Goal: Transaction & Acquisition: Book appointment/travel/reservation

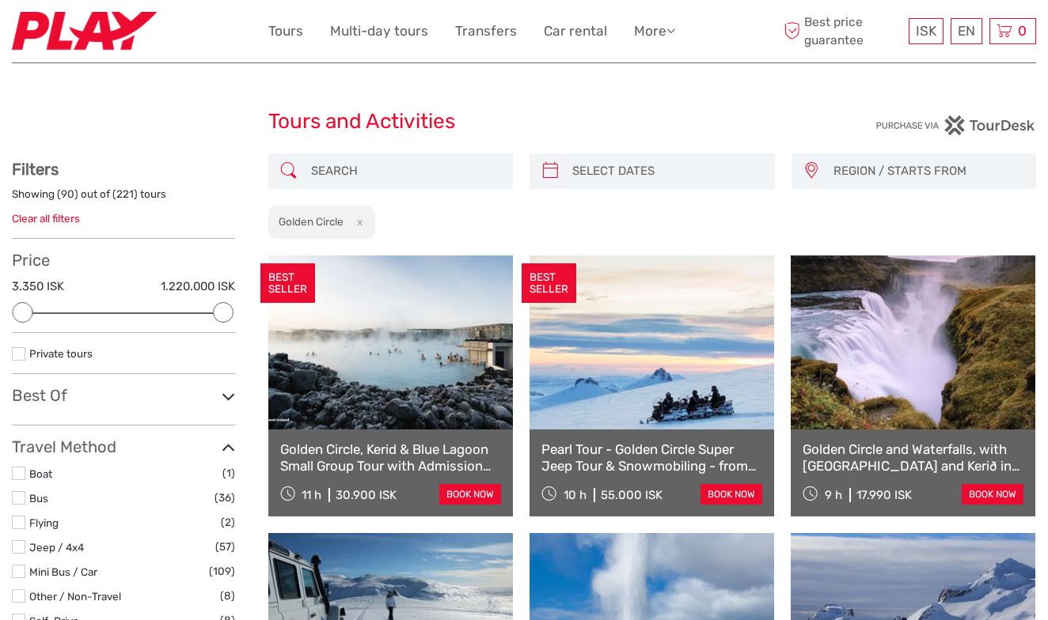
select select
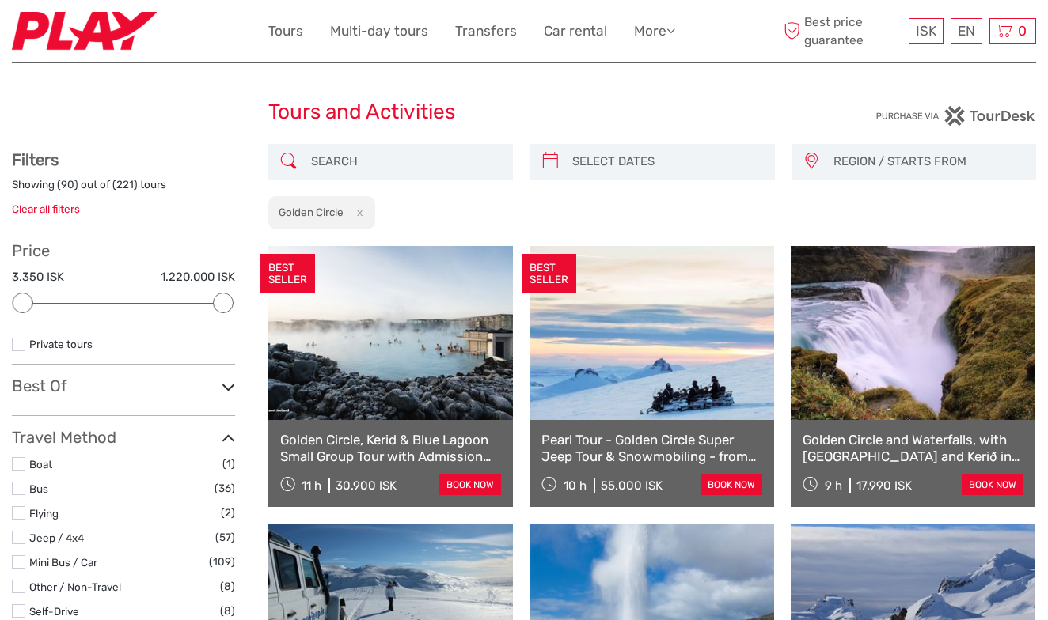
scroll to position [7, 0]
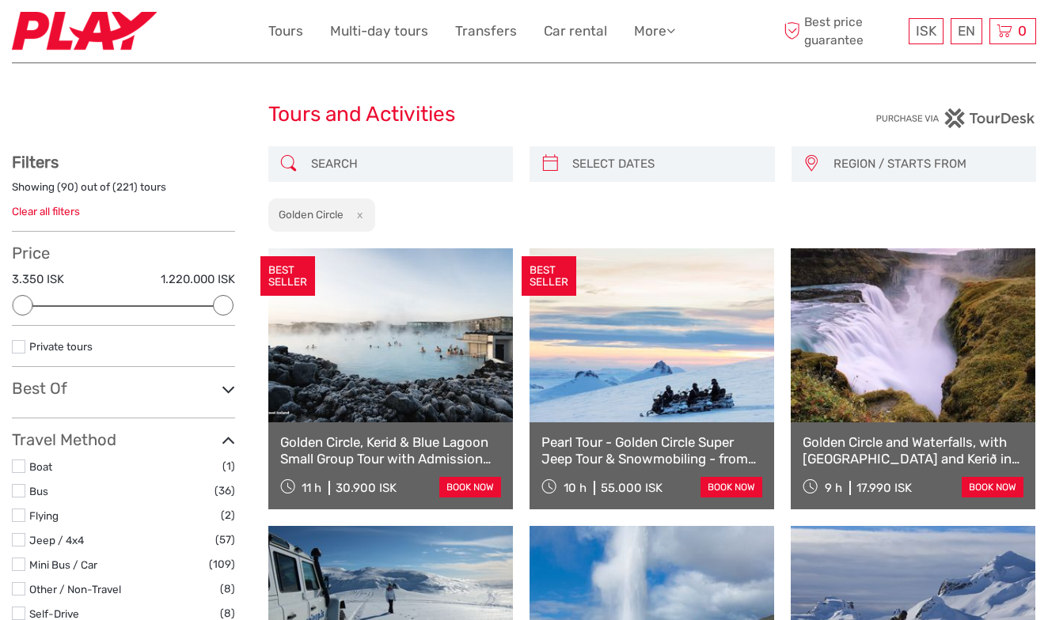
click at [227, 300] on div at bounding box center [223, 305] width 21 height 21
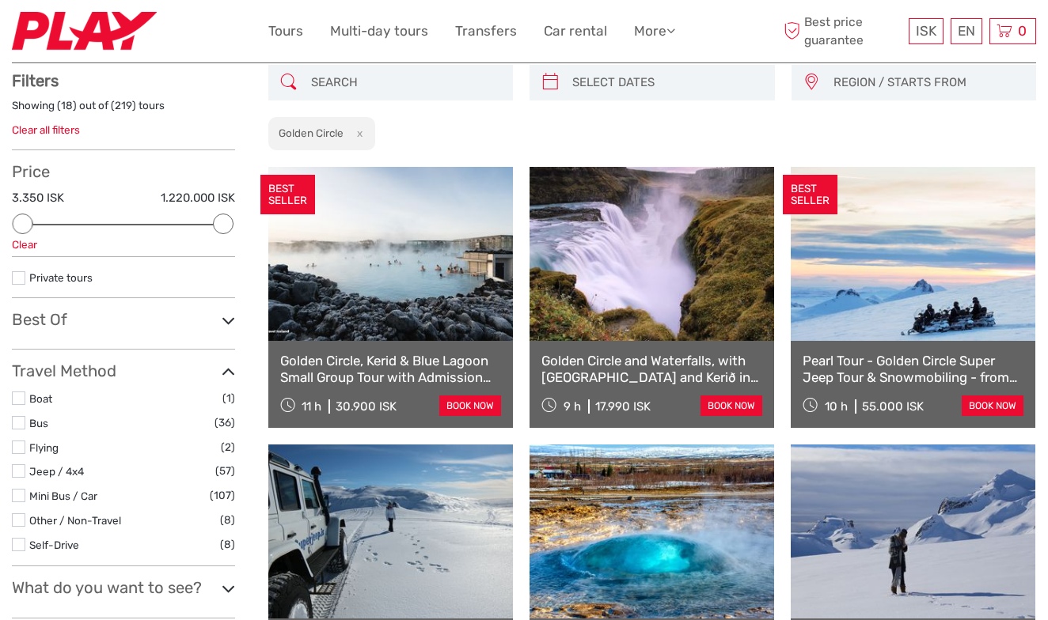
scroll to position [89, 0]
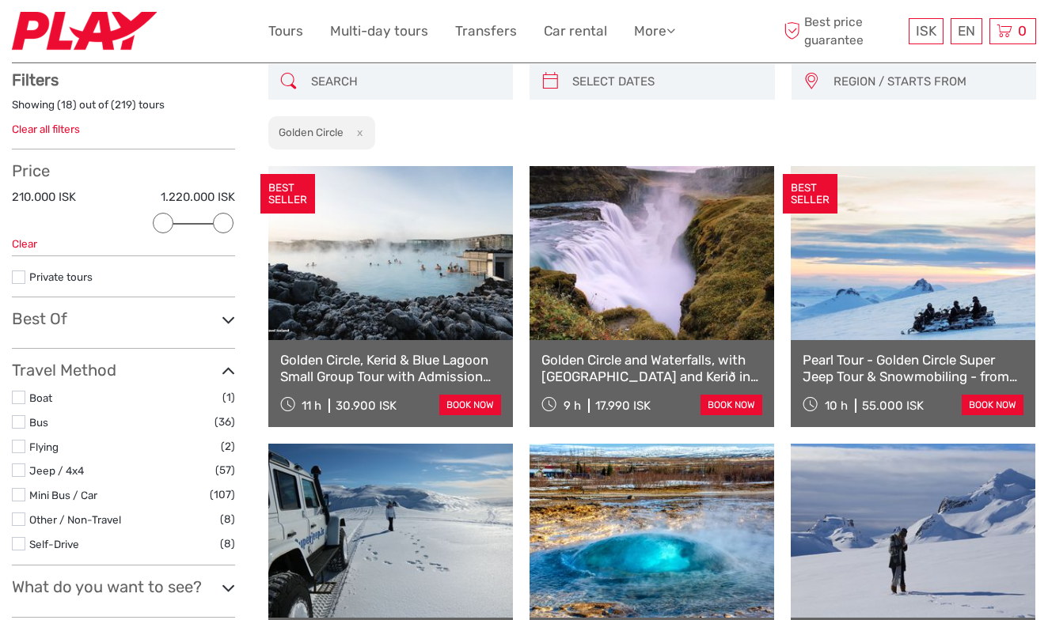
drag, startPoint x: 23, startPoint y: 220, endPoint x: 169, endPoint y: 227, distance: 145.8
click at [169, 227] on div at bounding box center [162, 223] width 21 height 21
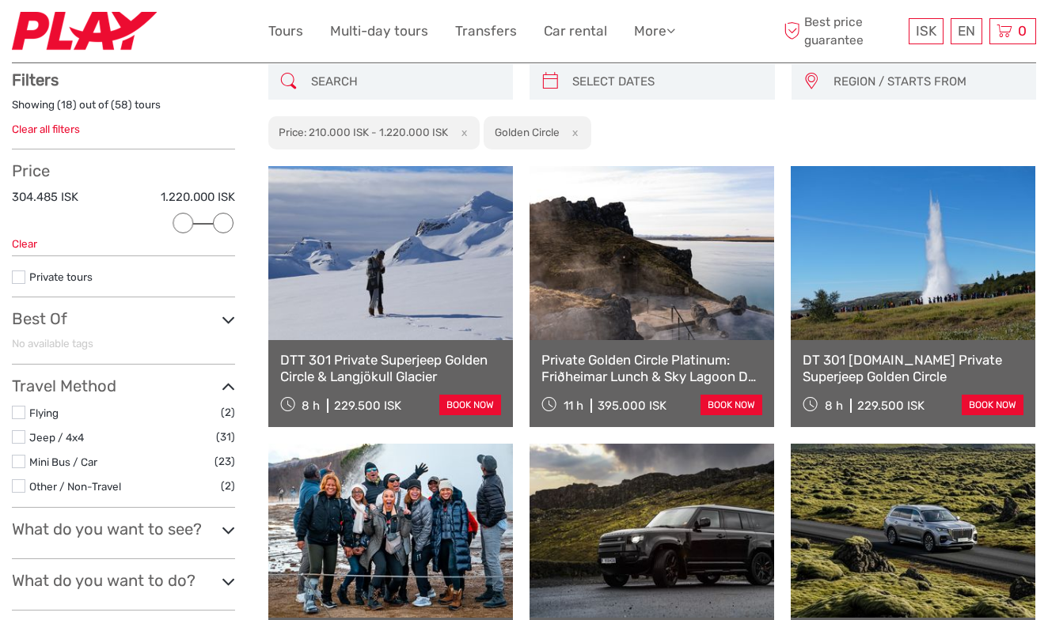
drag, startPoint x: 164, startPoint y: 222, endPoint x: 181, endPoint y: 222, distance: 17.4
click at [181, 222] on div at bounding box center [182, 223] width 21 height 21
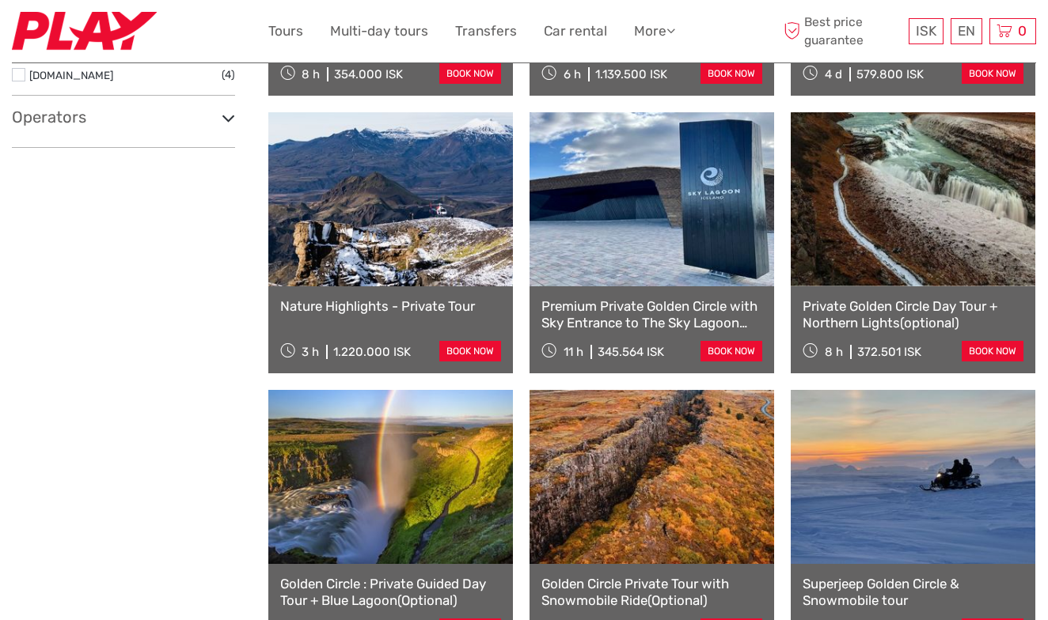
scroll to position [706, 0]
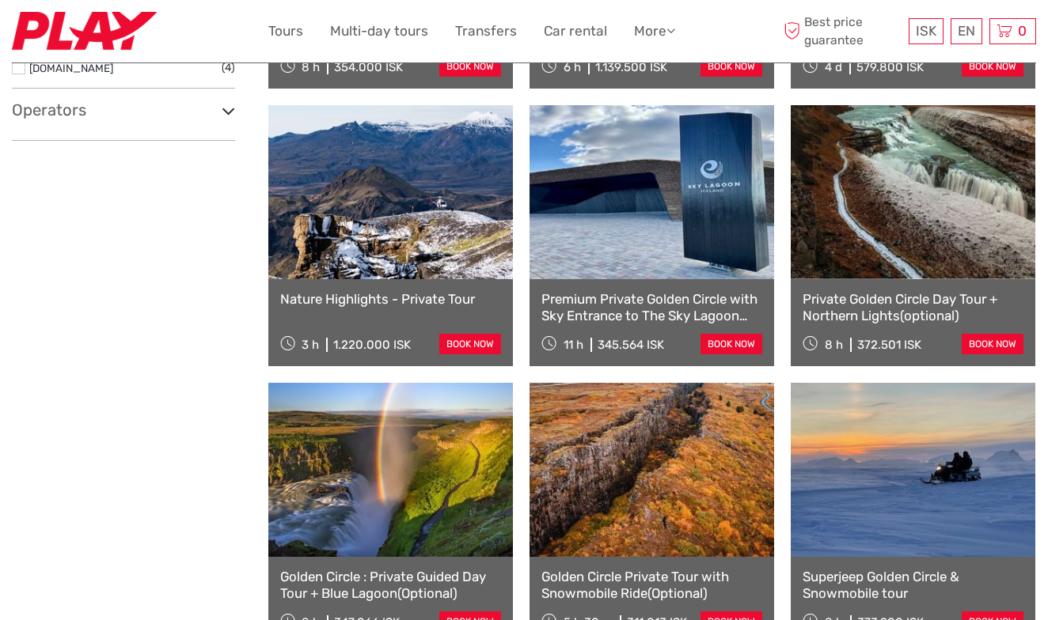
click at [444, 299] on link "Nature Highlights - Private Tour" at bounding box center [390, 299] width 221 height 16
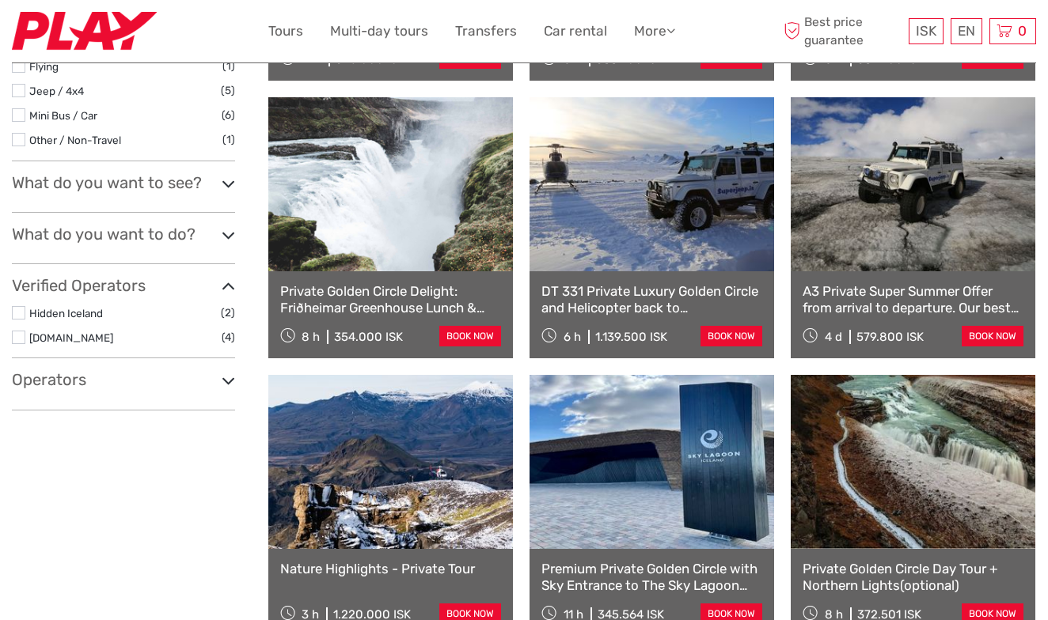
scroll to position [438, 0]
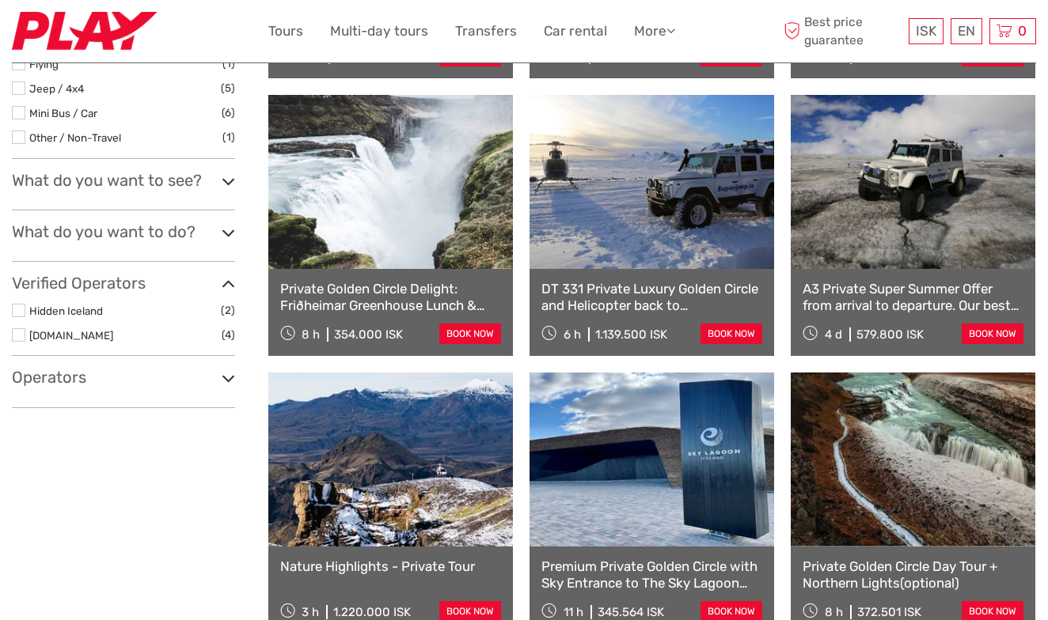
click at [160, 448] on div "Show filters Hide filters Filters Showing ( 13 ) out of ( 13 ) tours Clear all …" at bounding box center [140, 464] width 256 height 1498
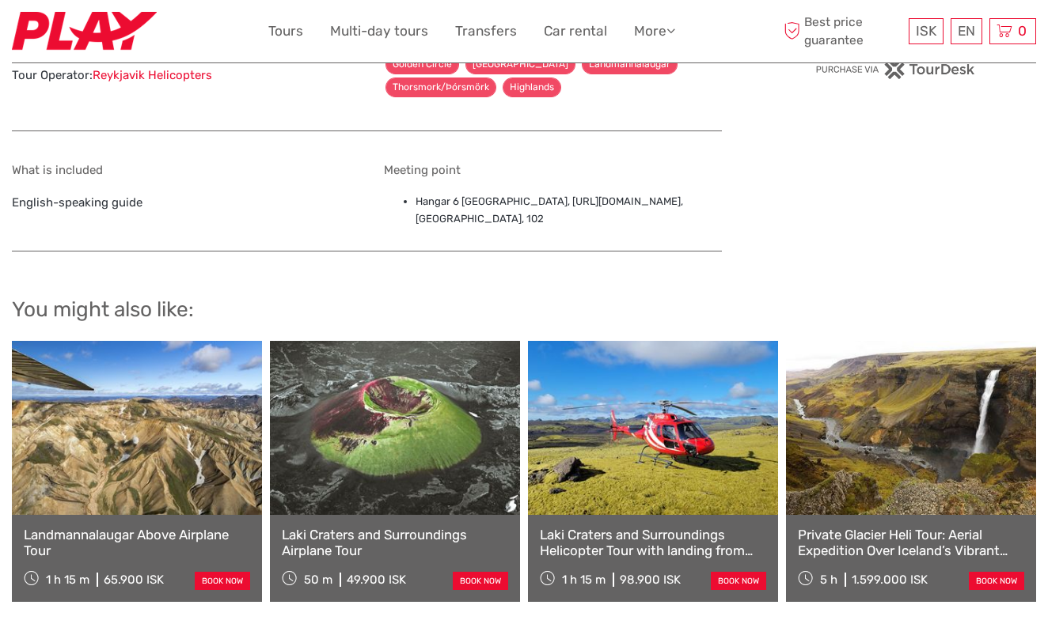
scroll to position [1040, 0]
